Goal: Task Accomplishment & Management: Complete application form

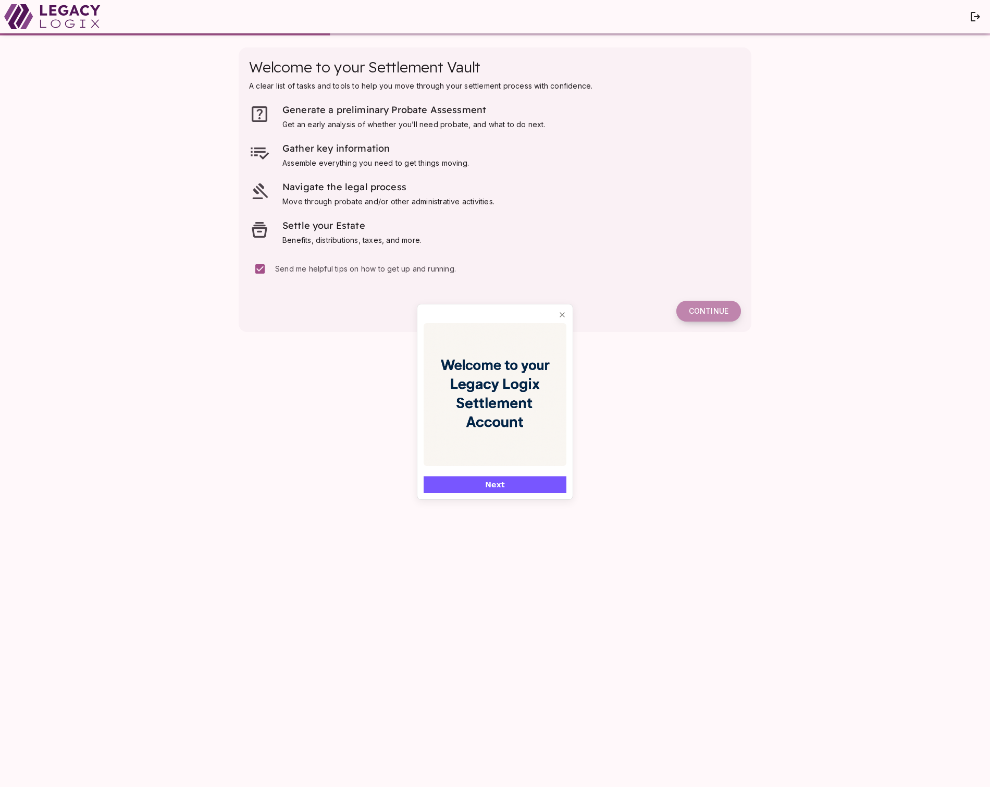
click at [713, 312] on span "Continue" at bounding box center [709, 310] width 40 height 9
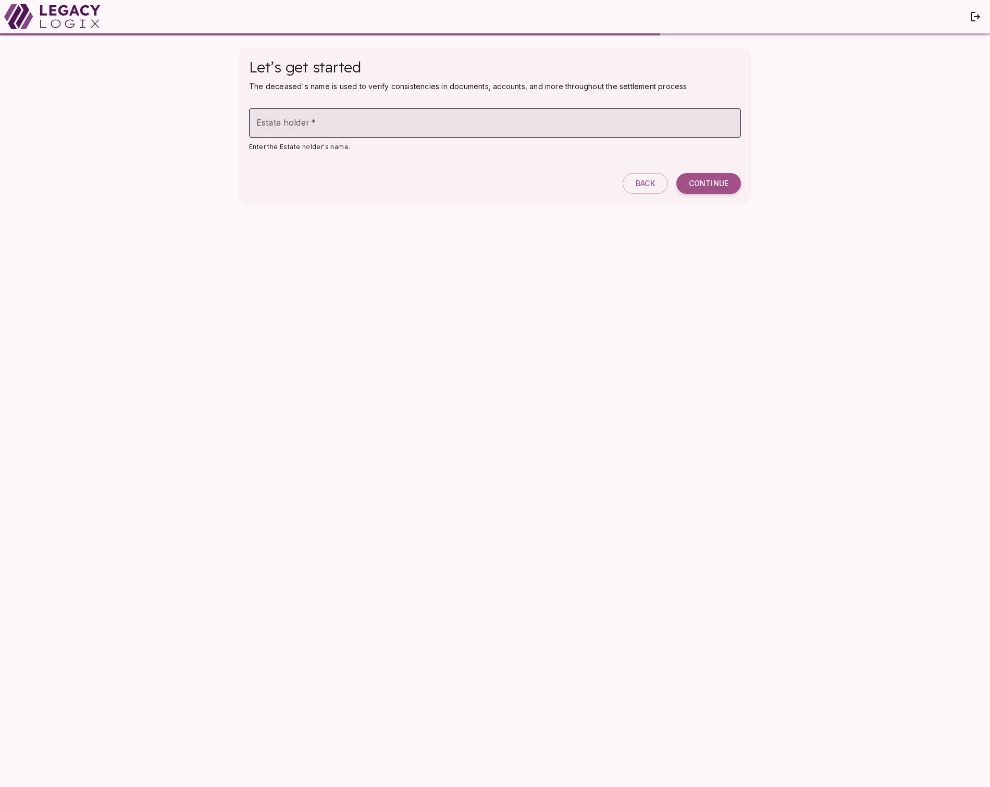
click at [290, 128] on input "Estate holder   *" at bounding box center [495, 122] width 492 height 29
type input "**********"
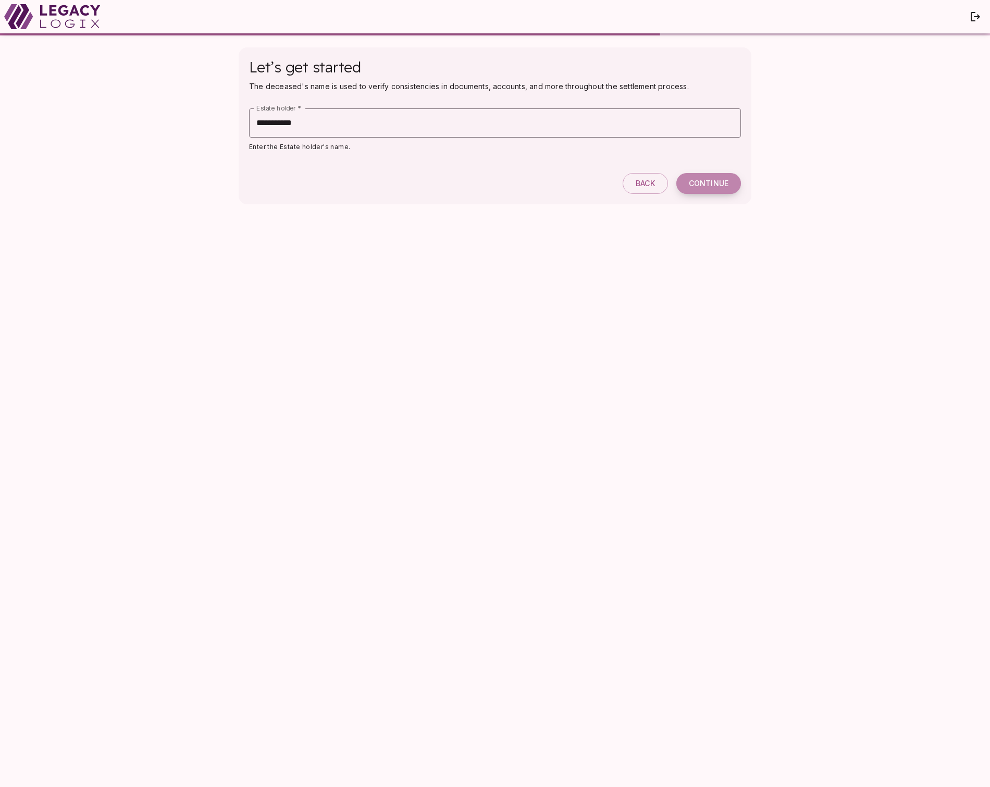
click at [708, 181] on span "Continue" at bounding box center [709, 183] width 40 height 9
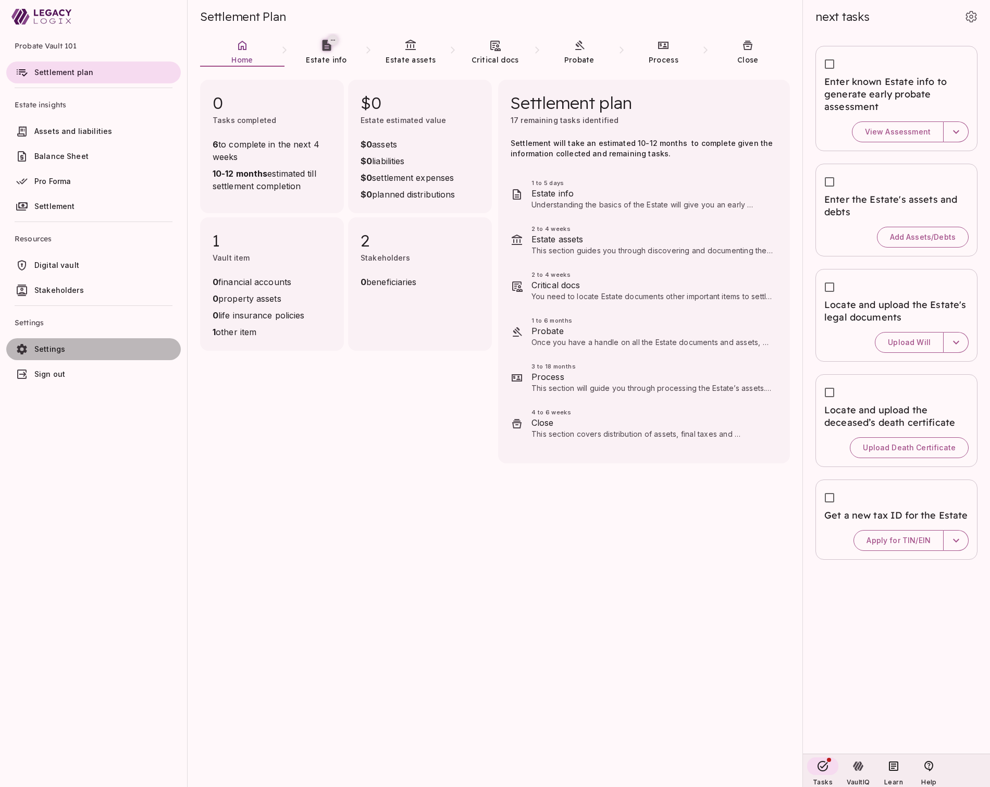
click at [67, 350] on span "Settings" at bounding box center [105, 349] width 142 height 10
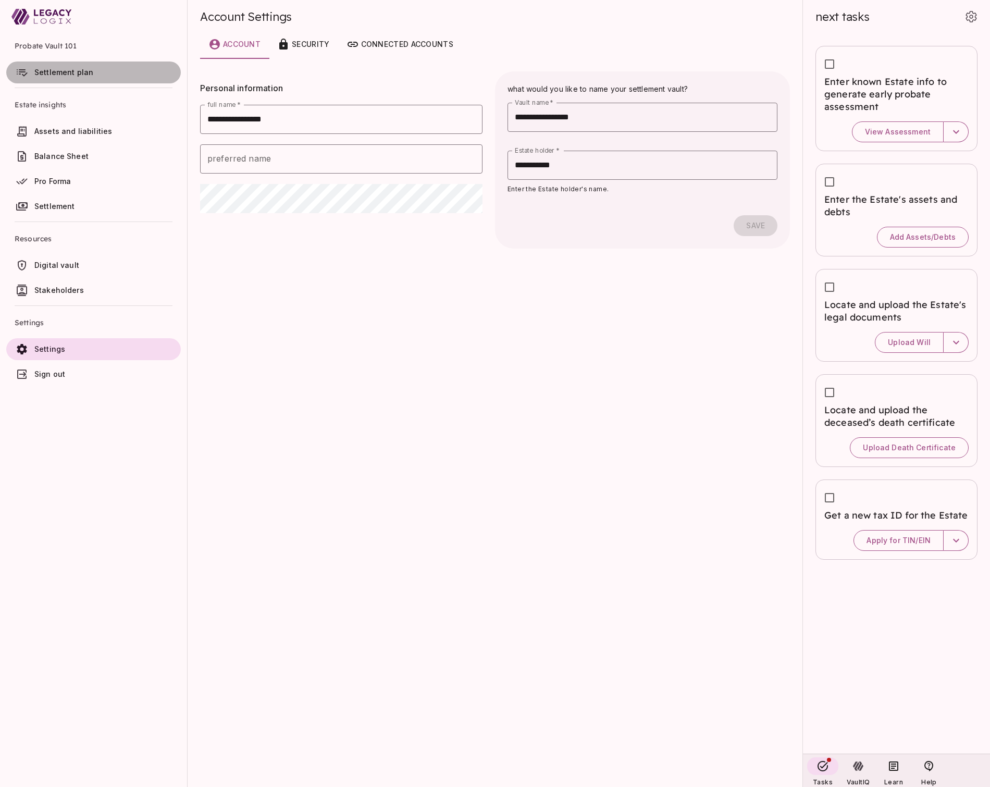
click at [65, 72] on span "Settlement plan" at bounding box center [63, 72] width 59 height 9
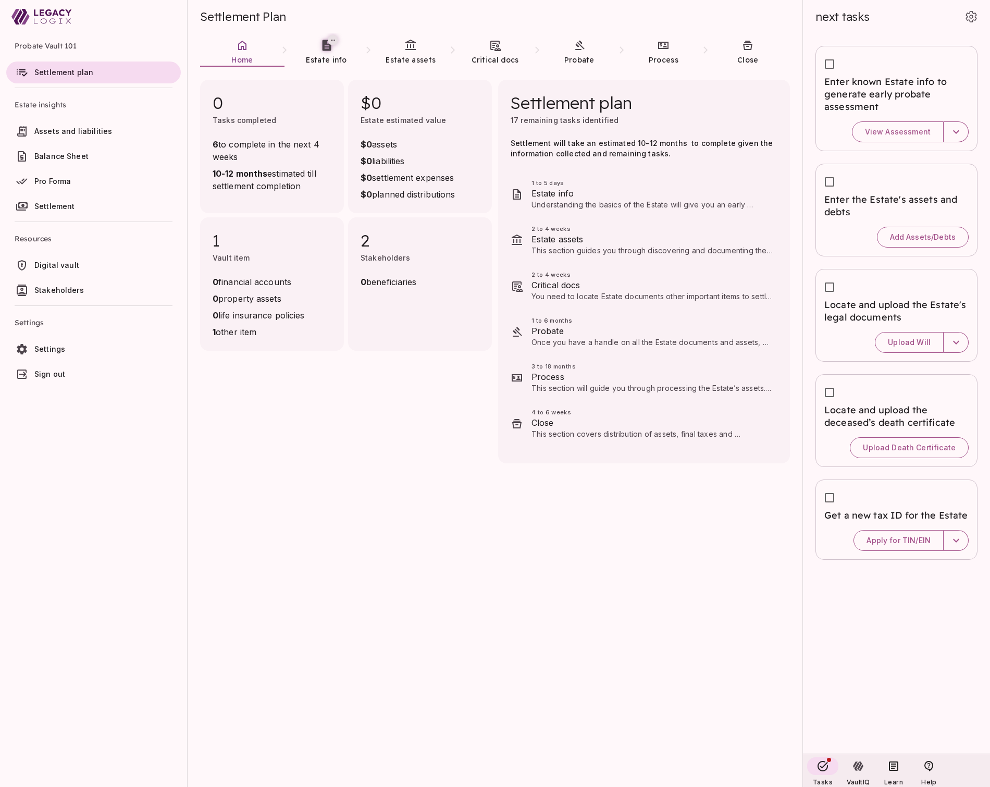
click at [73, 371] on span "Sign out" at bounding box center [105, 374] width 142 height 10
